Goal: Book appointment/travel/reservation

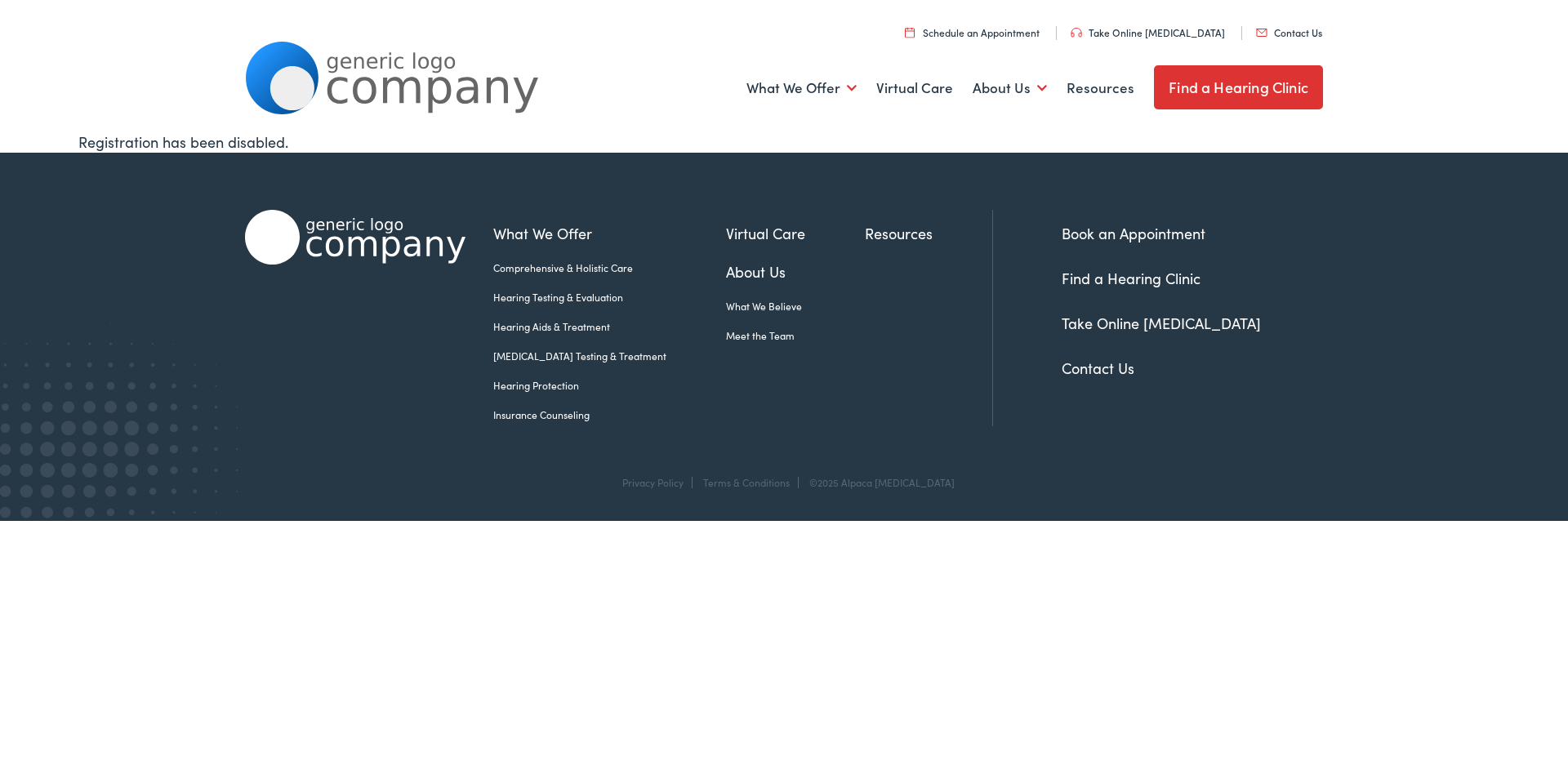
click at [535, 411] on link "Insurance Counseling" at bounding box center [609, 414] width 233 height 15
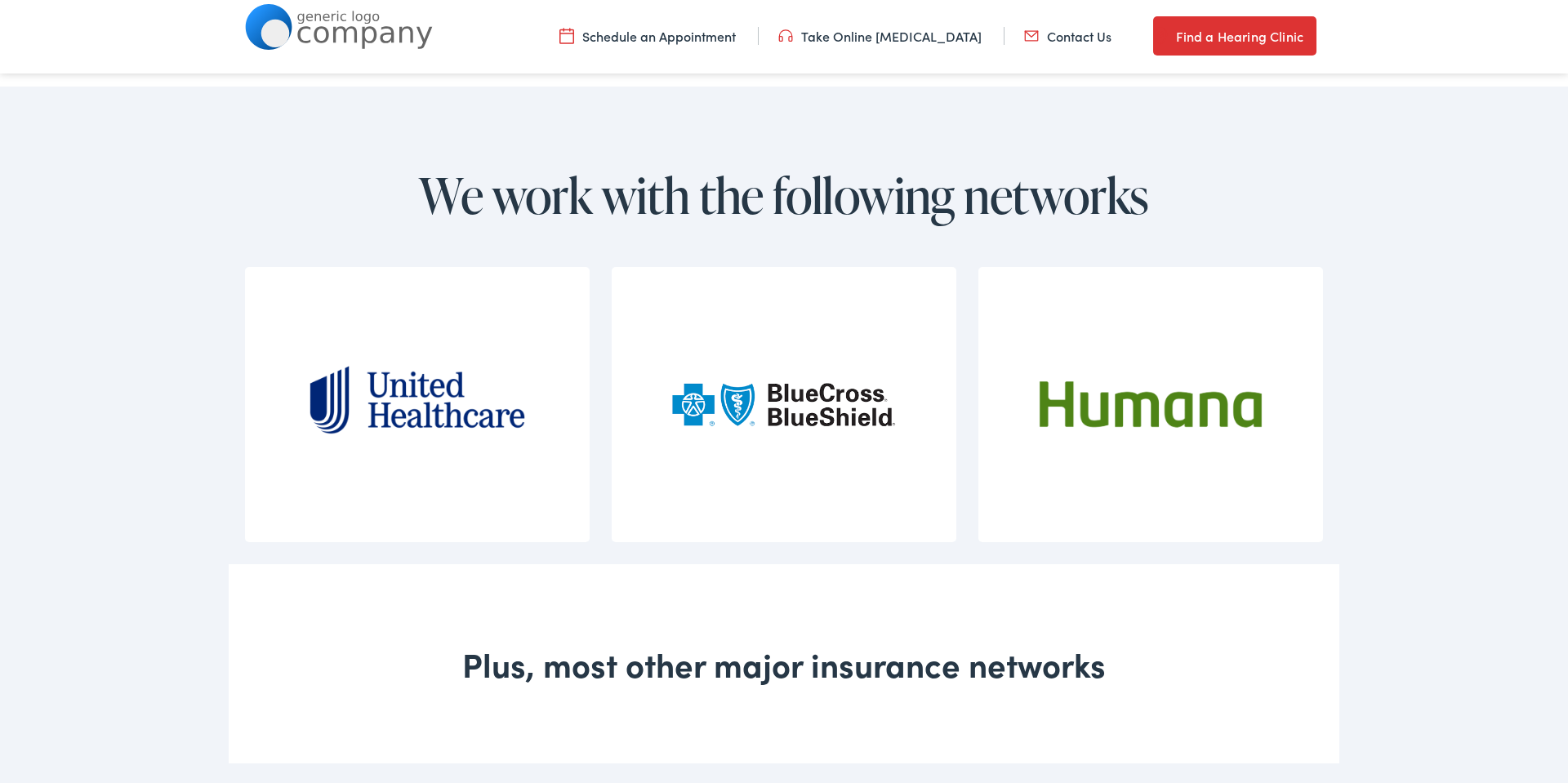
scroll to position [1121, 0]
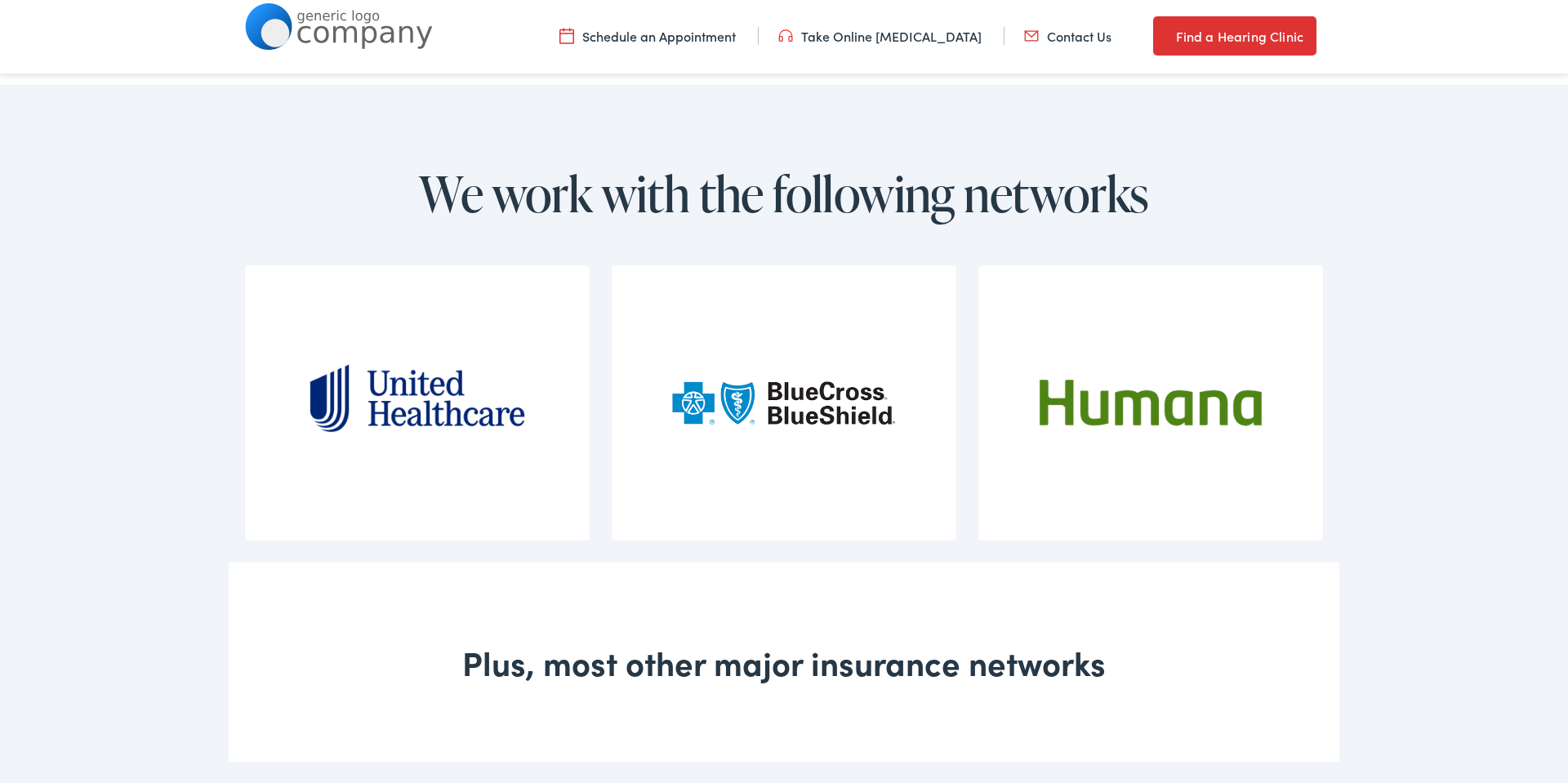
click at [432, 423] on img at bounding box center [417, 403] width 224 height 275
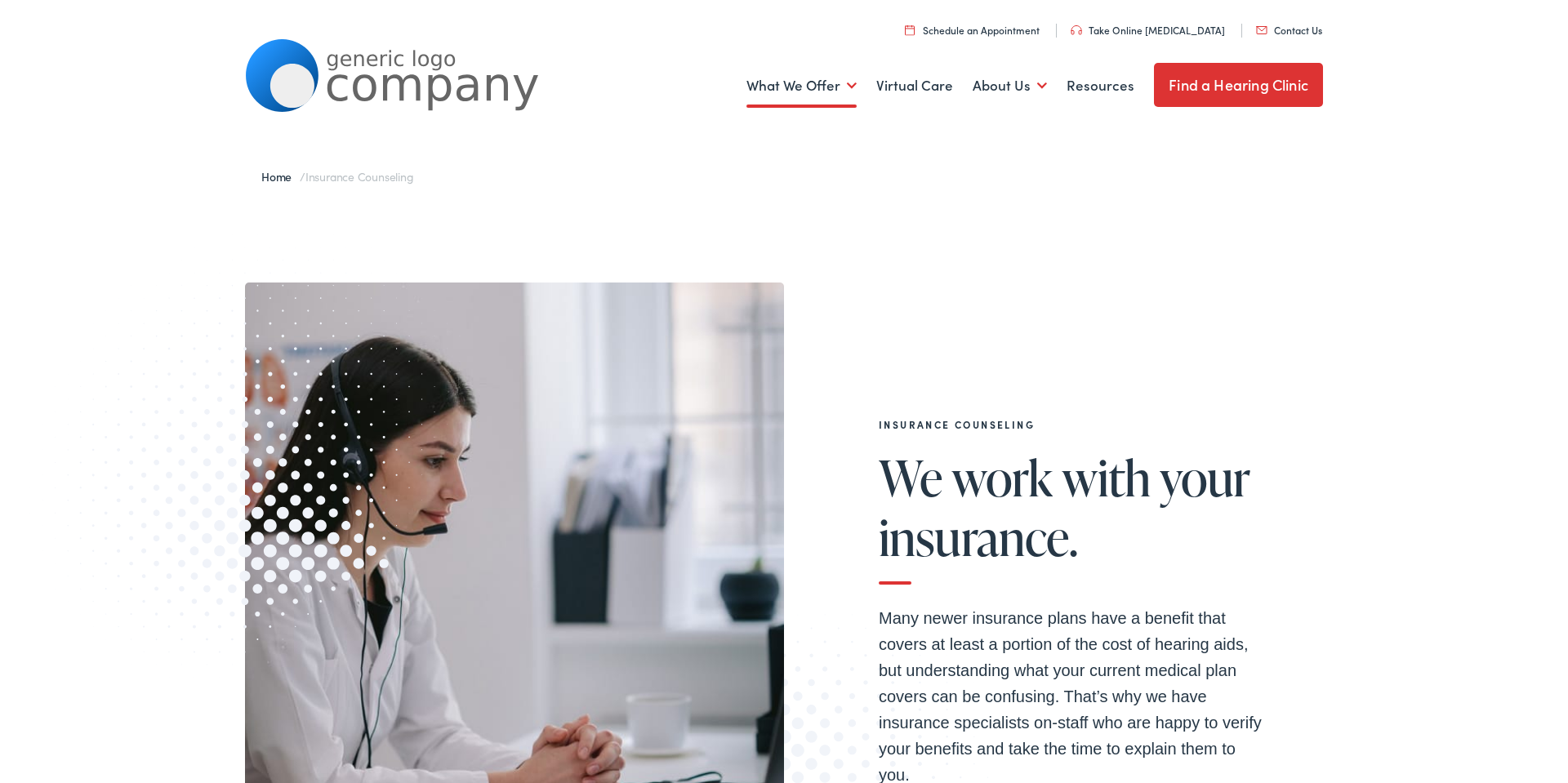
scroll to position [0, 0]
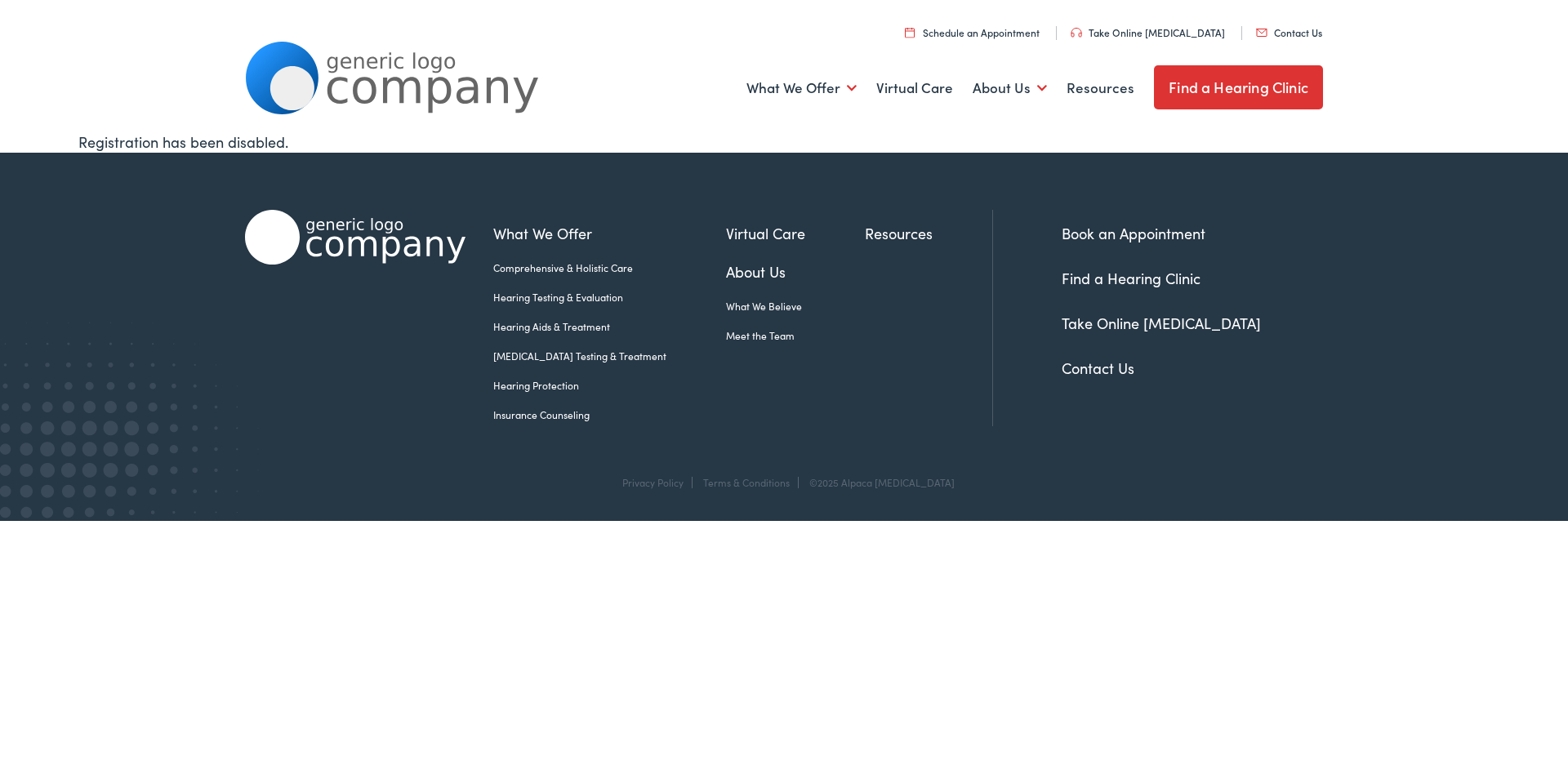
click at [1092, 369] on link "Contact Us" at bounding box center [1098, 368] width 73 height 21
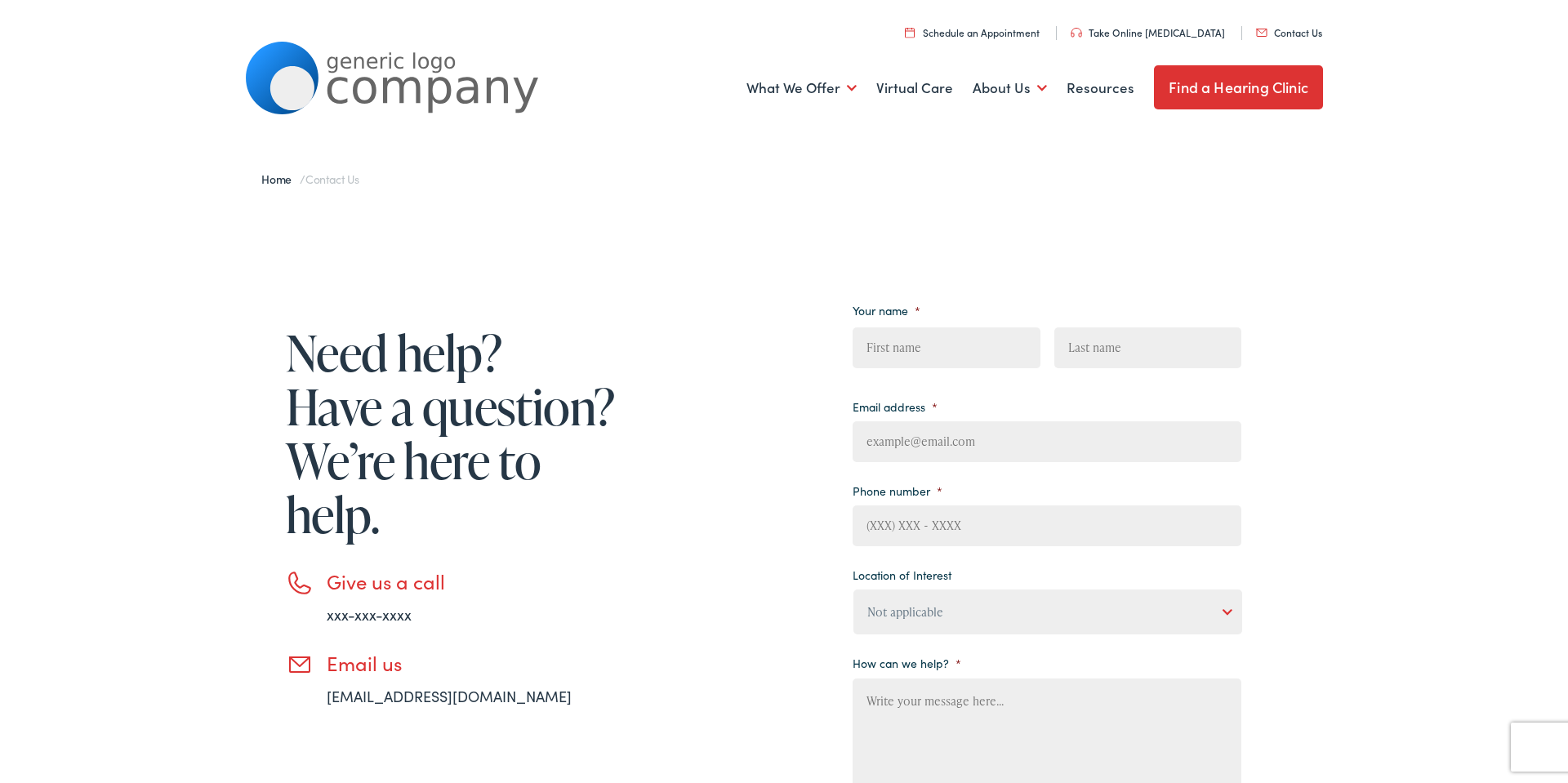
click at [1192, 85] on link "Find a Hearing Clinic" at bounding box center [1239, 87] width 169 height 44
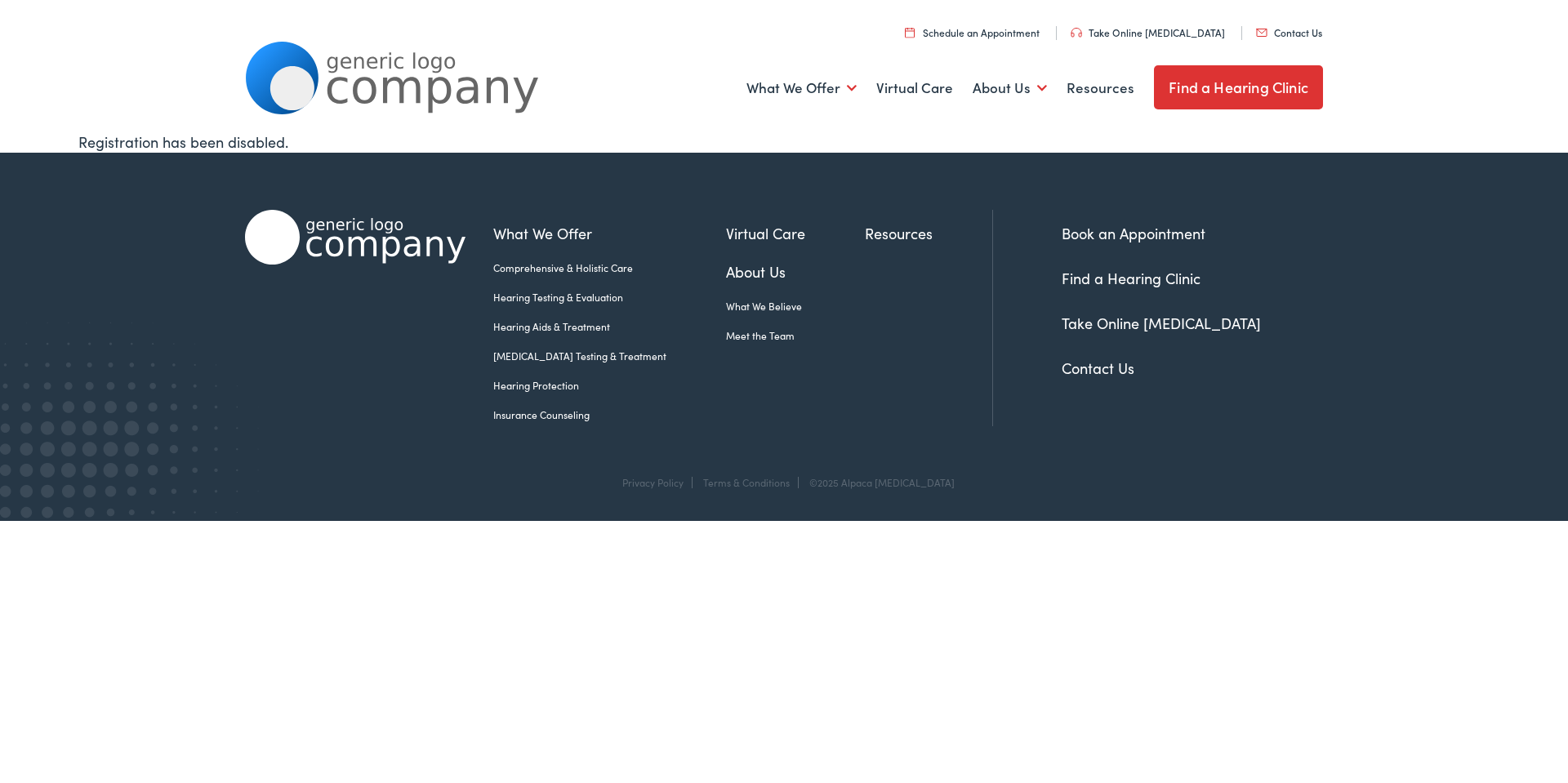
click at [995, 31] on link "Schedule an Appointment" at bounding box center [972, 32] width 135 height 14
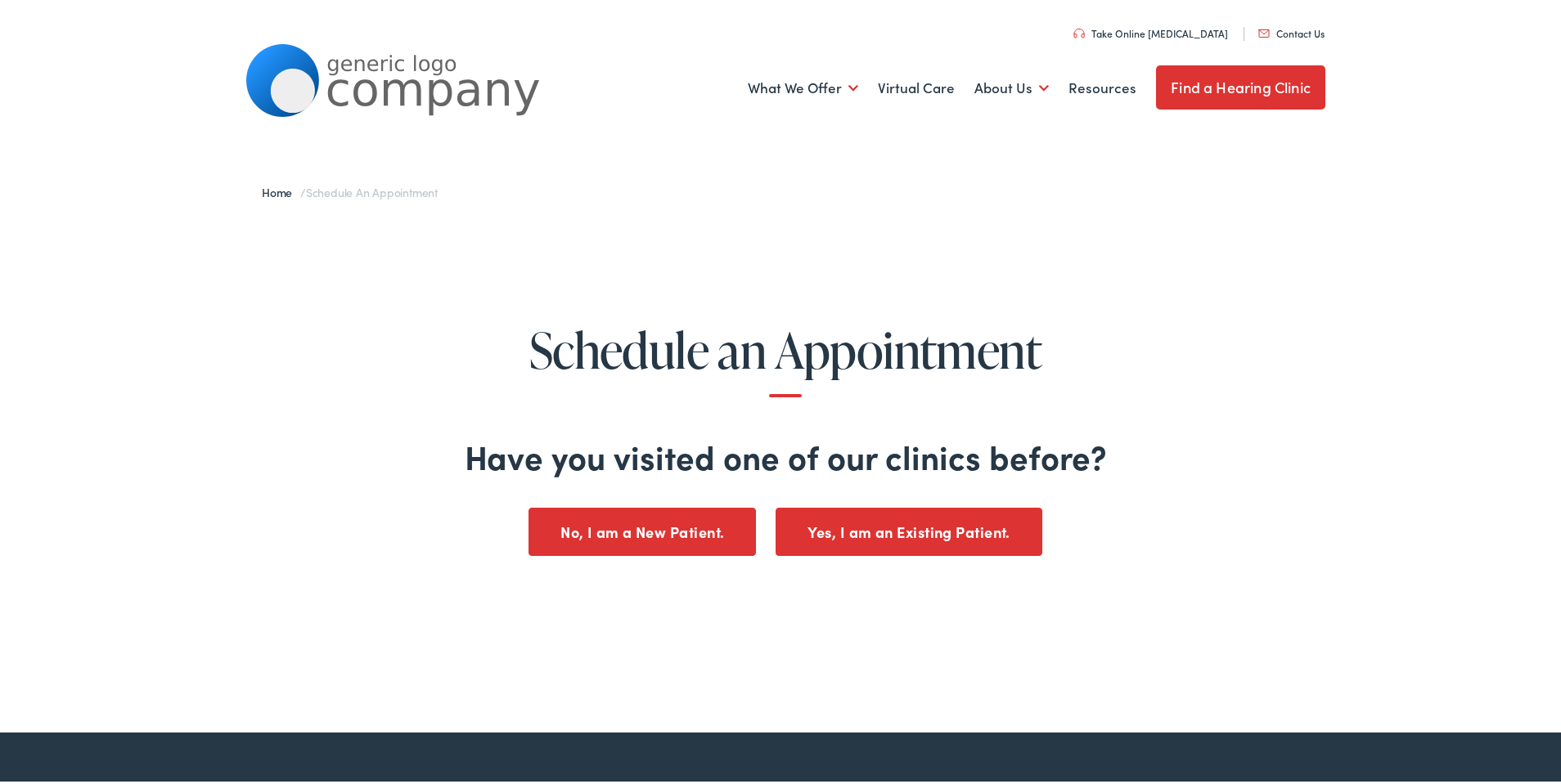
click at [635, 520] on button "No, I am a New Patient." at bounding box center [642, 530] width 228 height 48
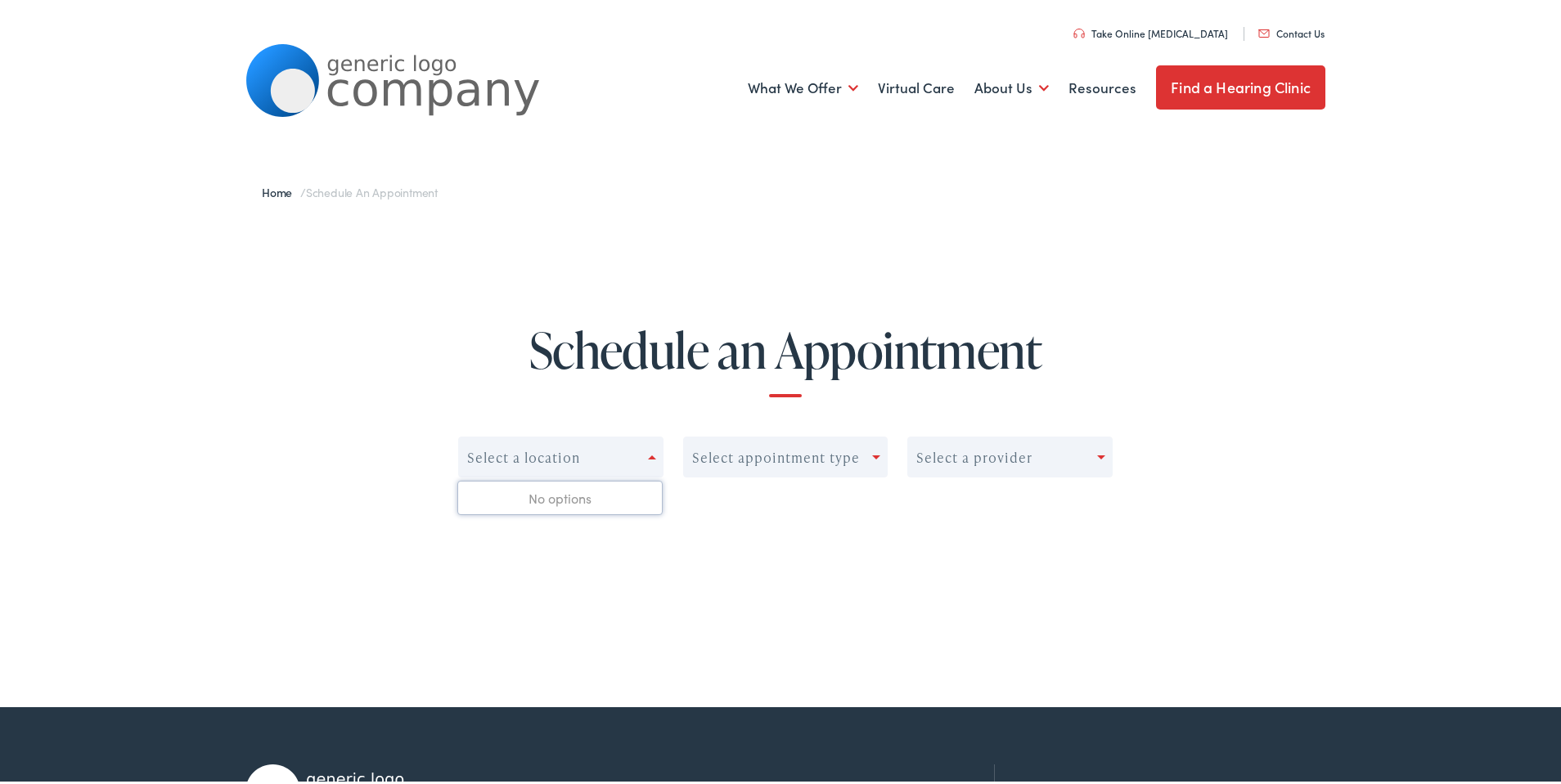
click at [586, 453] on div "Select a location" at bounding box center [553, 454] width 189 height 22
click at [648, 453] on span at bounding box center [651, 454] width 8 height 4
click at [872, 456] on span at bounding box center [875, 454] width 8 height 4
click at [1035, 511] on div "Select a location 0 results available. Use Up and Down to choose options, press…" at bounding box center [785, 488] width 655 height 107
click at [1098, 453] on span at bounding box center [1100, 454] width 8 height 4
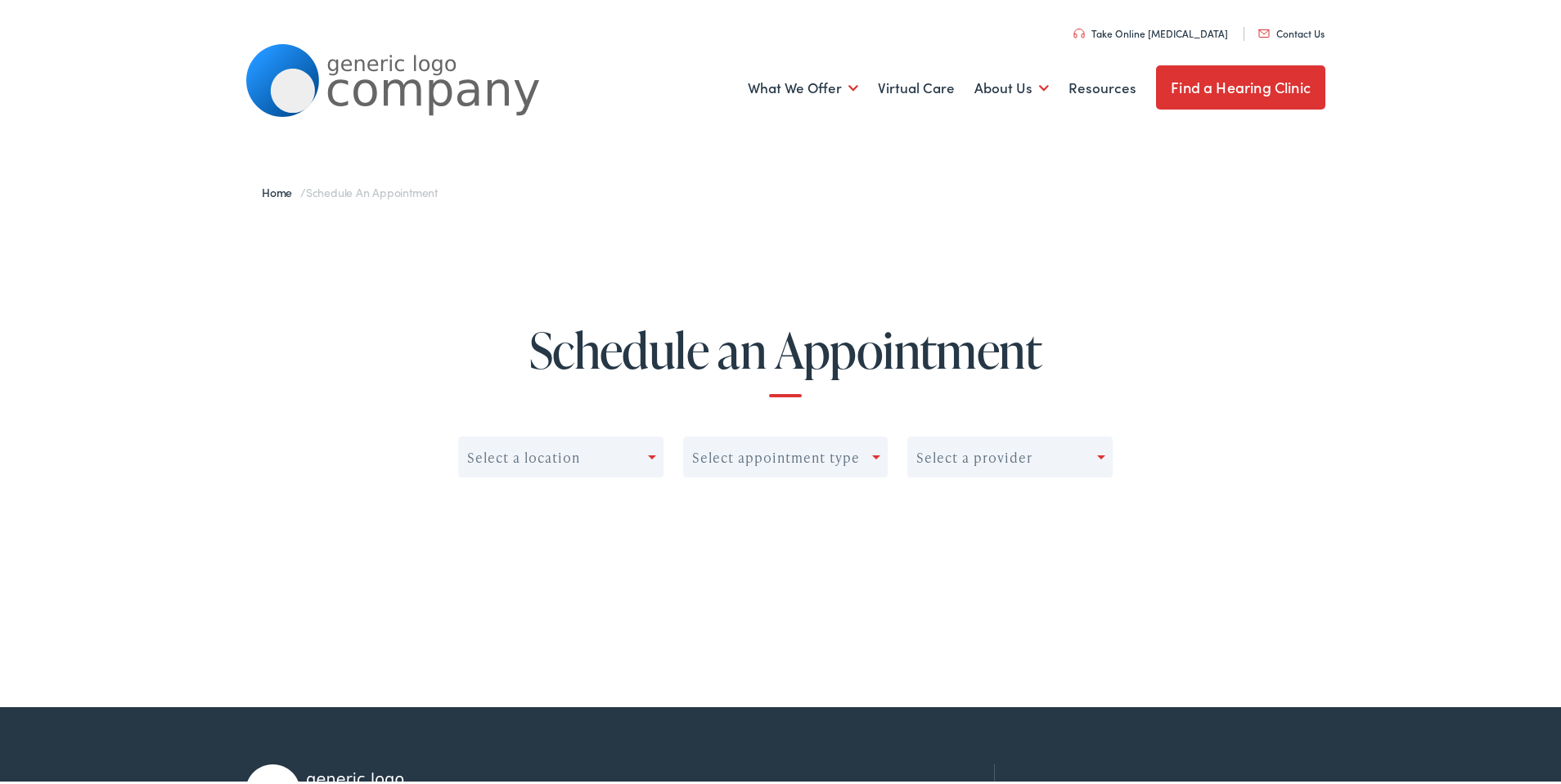
click at [788, 539] on div "Select a location Select appointment type Select a provider" at bounding box center [785, 488] width 655 height 107
click at [1274, 29] on link "Contact Us" at bounding box center [1291, 30] width 67 height 14
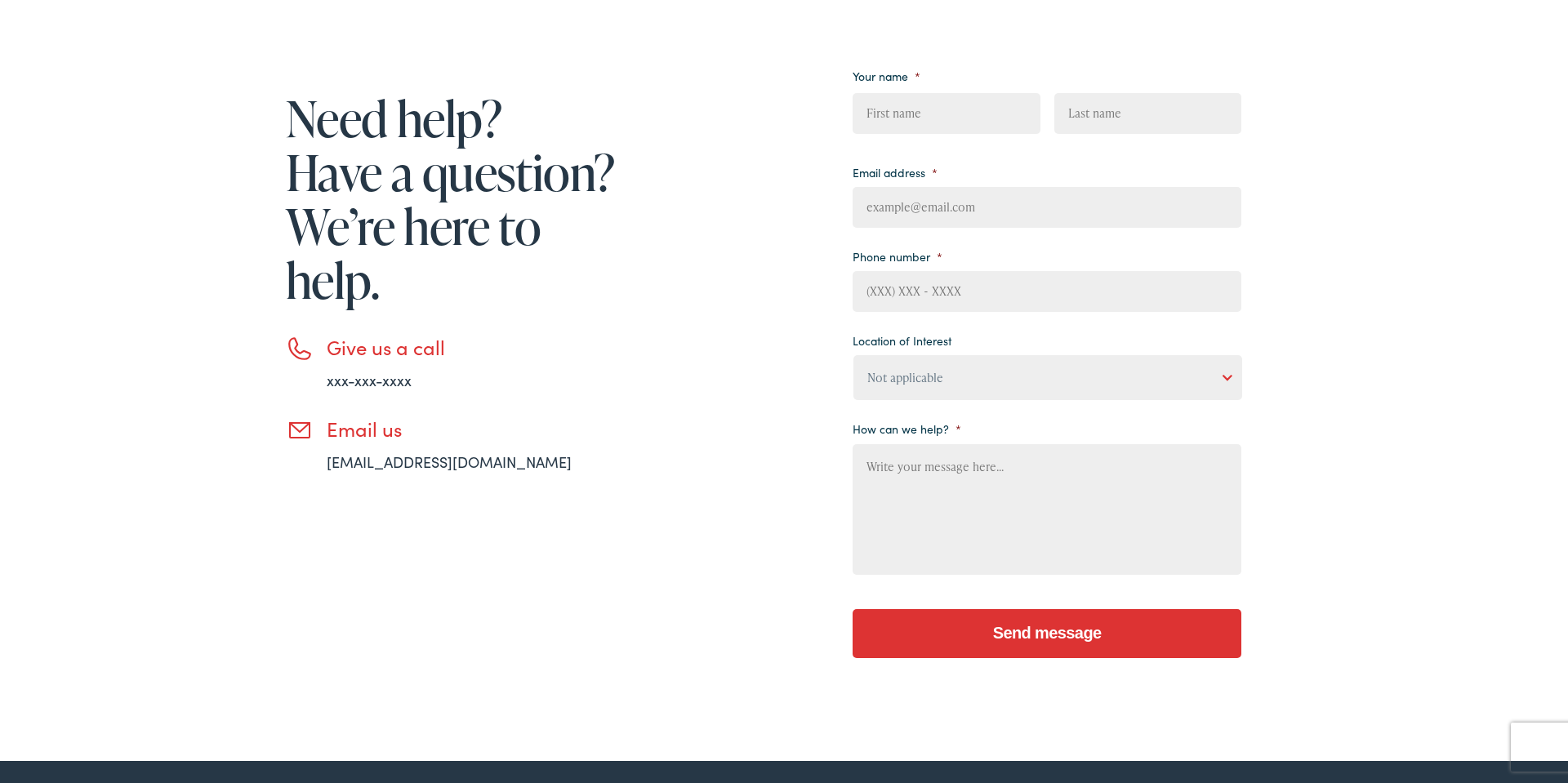
scroll to position [290, 0]
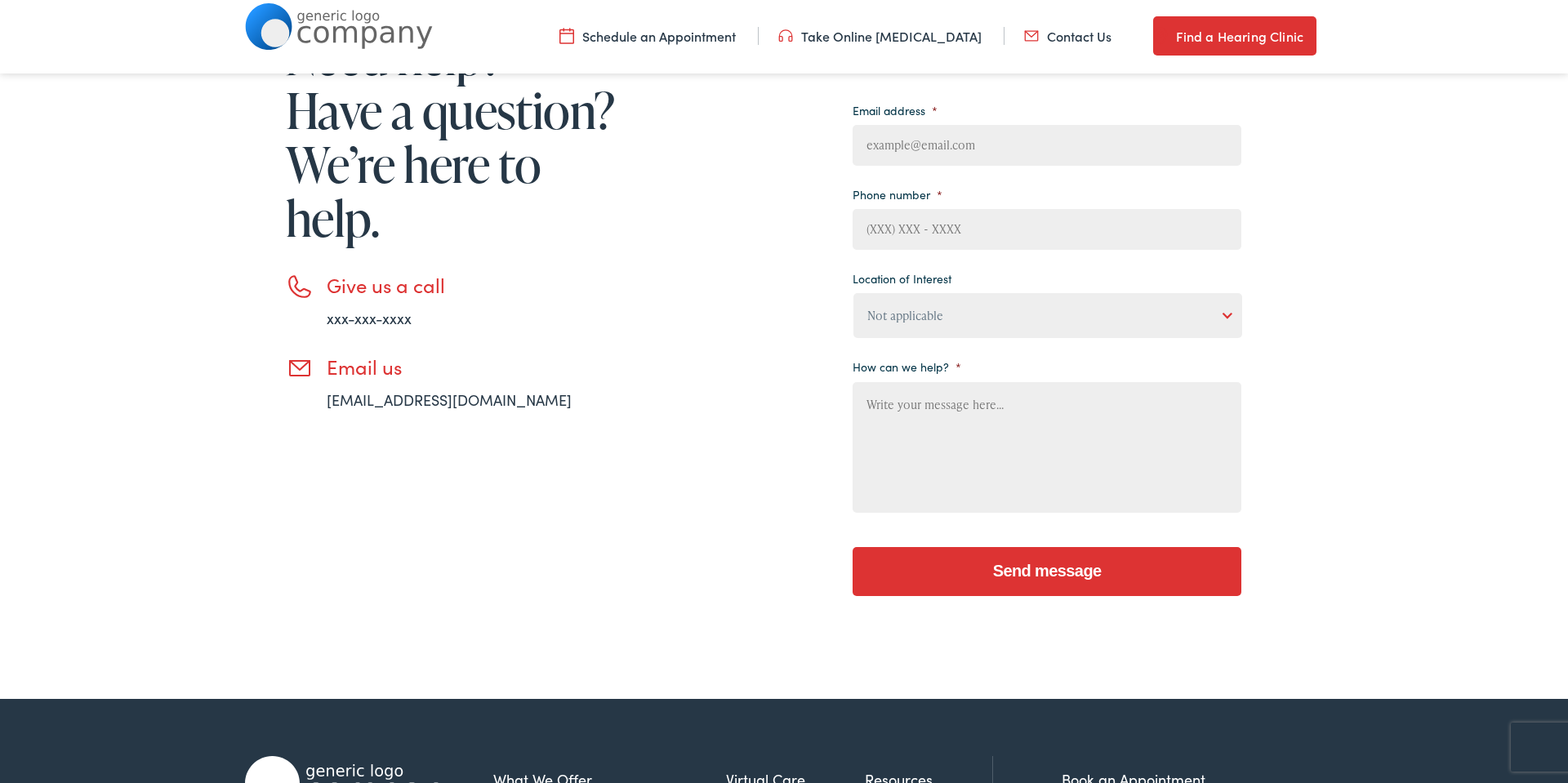
click at [297, 288] on li "Give us a call xxx-xxx-xxxx" at bounding box center [453, 302] width 335 height 55
click at [438, 298] on li "Give us a call xxx-xxx-xxxx" at bounding box center [453, 302] width 335 height 55
click at [432, 287] on h3 "Give us a call" at bounding box center [474, 285] width 294 height 23
click at [296, 290] on li "Give us a call xxx-xxx-xxxx" at bounding box center [453, 302] width 335 height 55
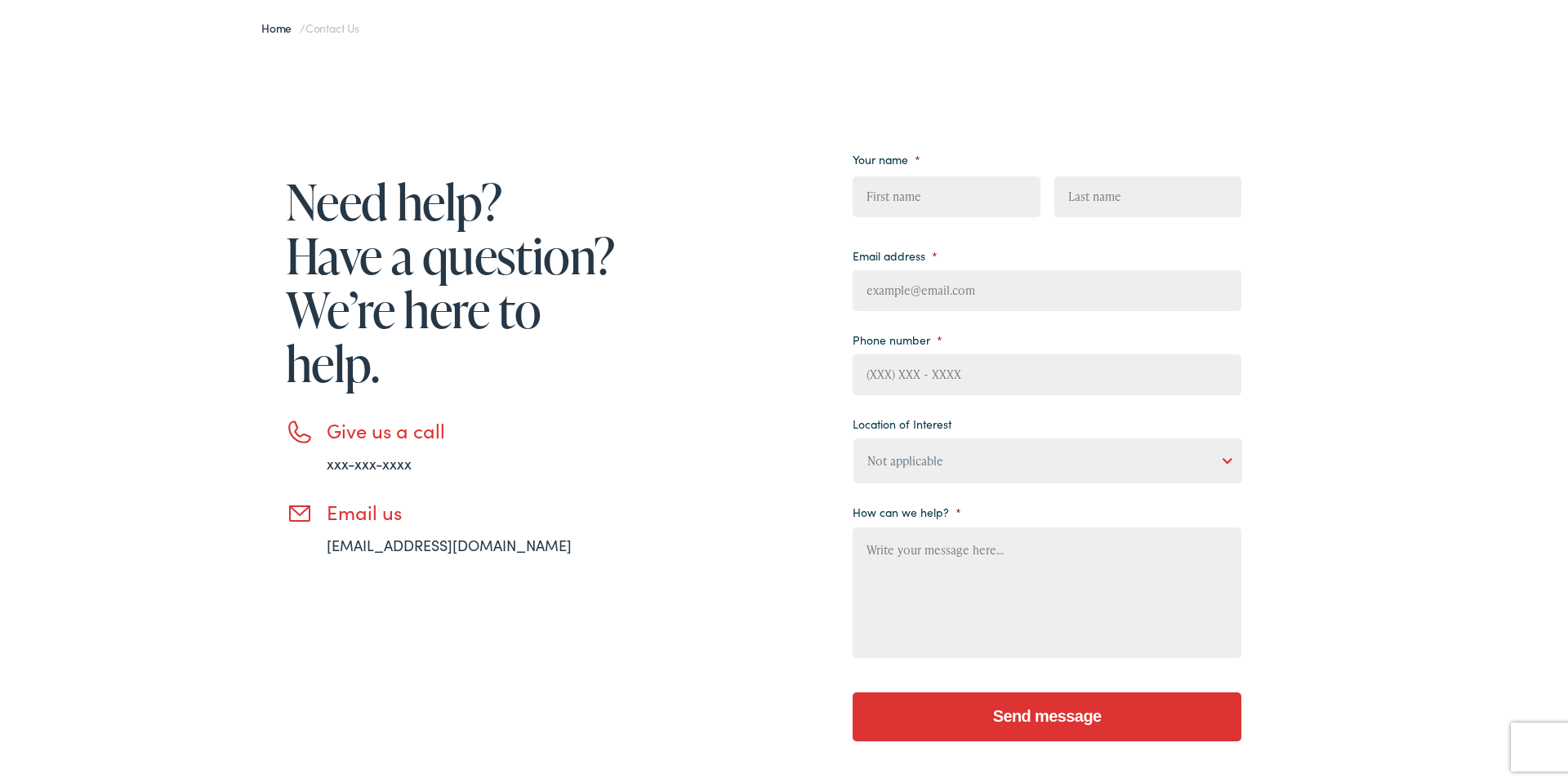
scroll to position [0, 0]
